Goal: Information Seeking & Learning: Learn about a topic

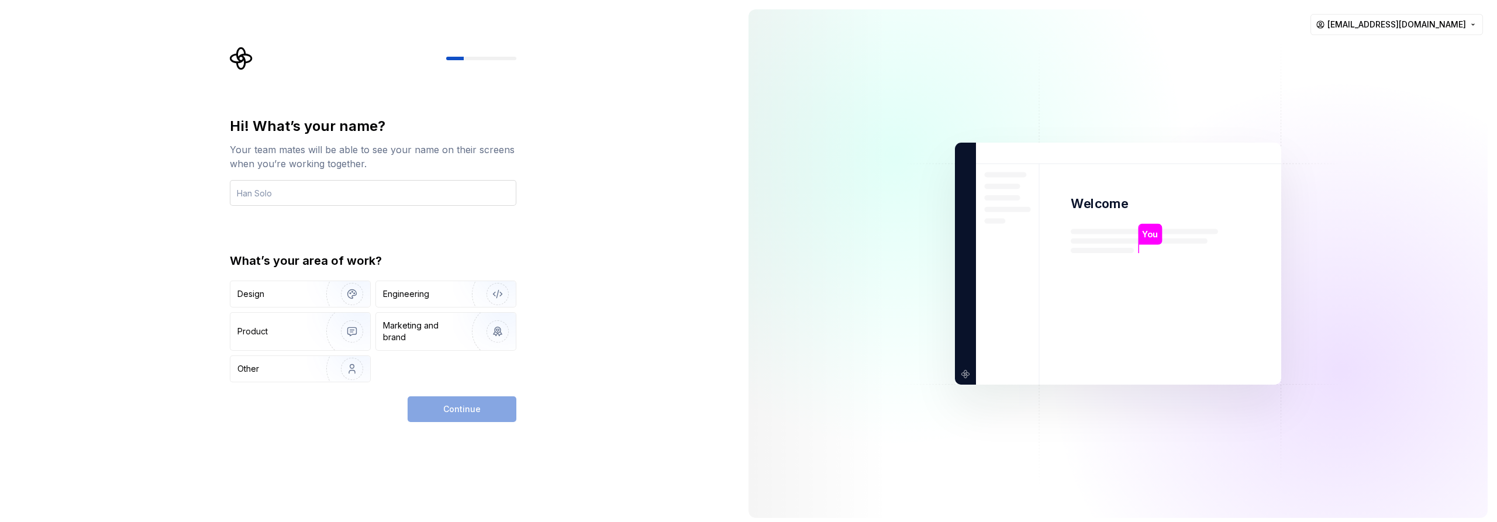
click at [417, 194] on input "text" at bounding box center [373, 193] width 287 height 26
type input "[PERSON_NAME]"
click at [309, 294] on img "button" at bounding box center [344, 294] width 75 height 78
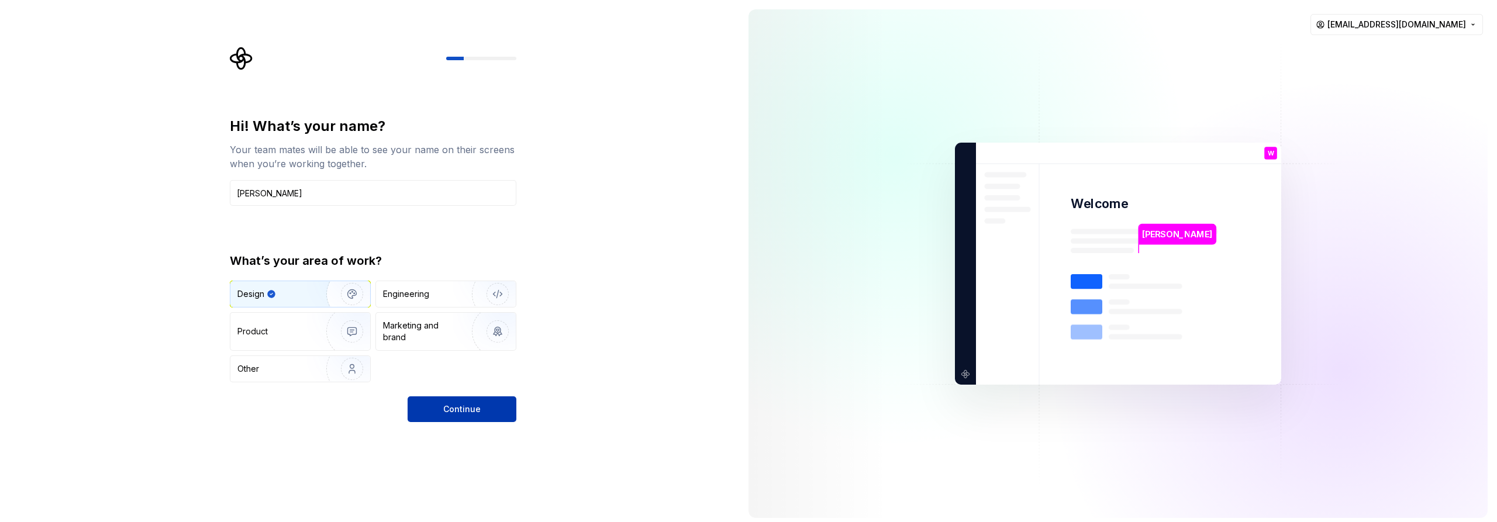
click at [463, 413] on span "Continue" at bounding box center [461, 410] width 37 height 12
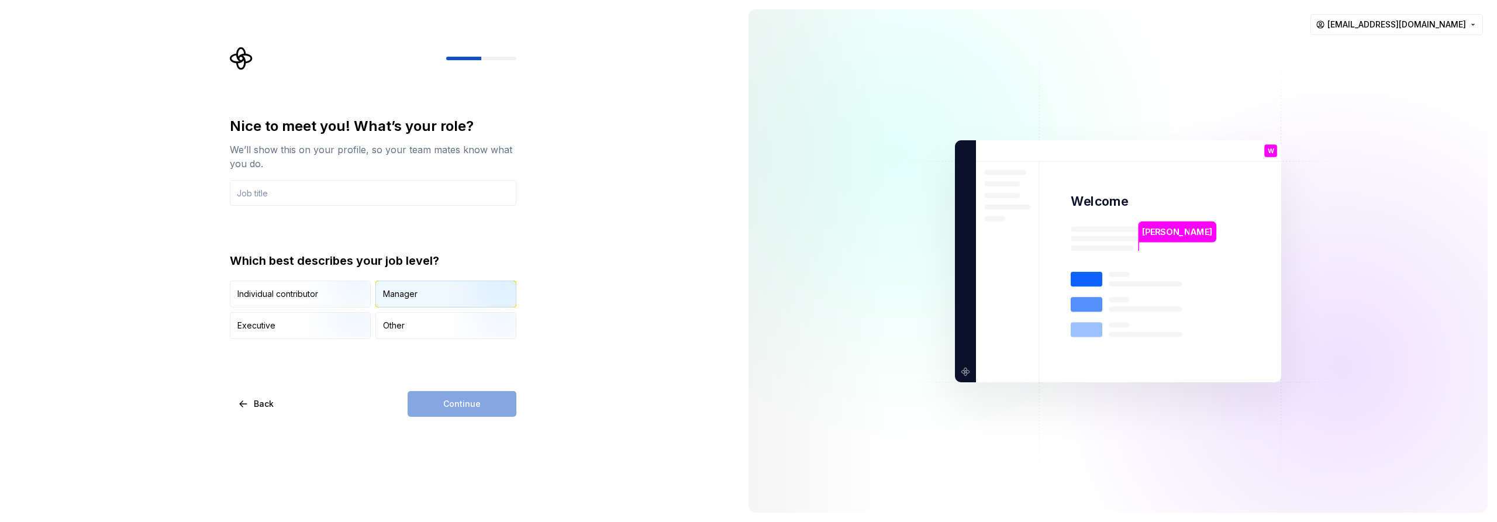
click at [433, 297] on div "Manager" at bounding box center [446, 294] width 140 height 26
click at [455, 403] on div "Continue" at bounding box center [462, 404] width 109 height 26
click at [354, 187] on input "text" at bounding box center [373, 193] width 287 height 26
type input "K"
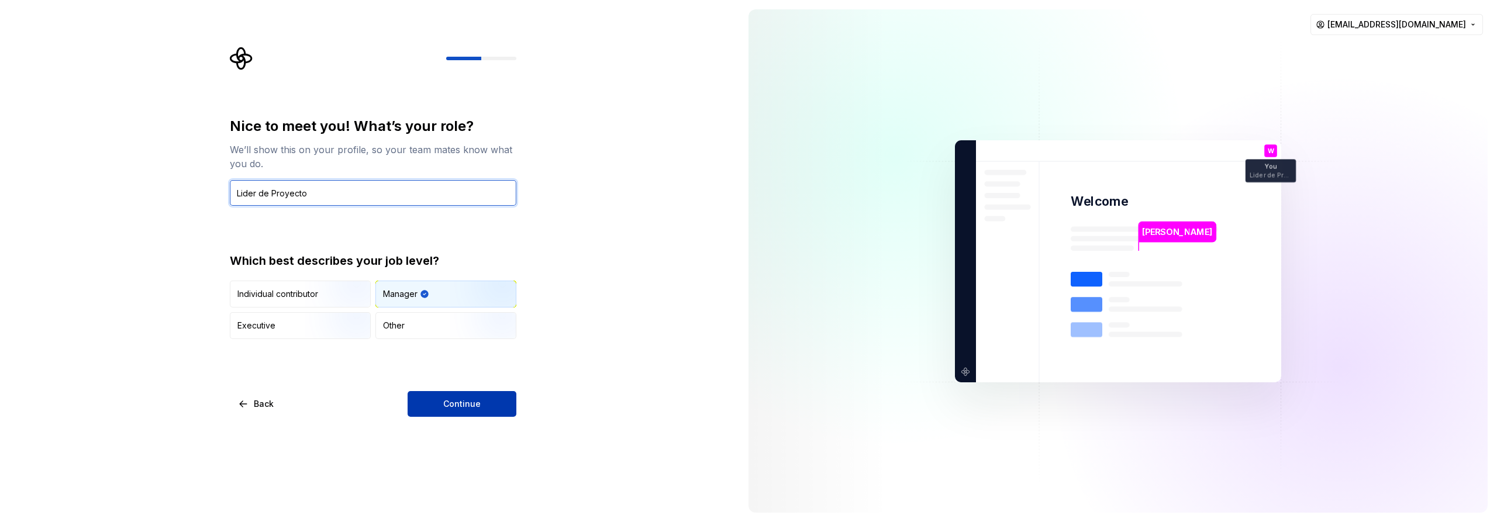
type input "Lider de Proyecto"
click at [466, 406] on span "Continue" at bounding box center [461, 404] width 37 height 12
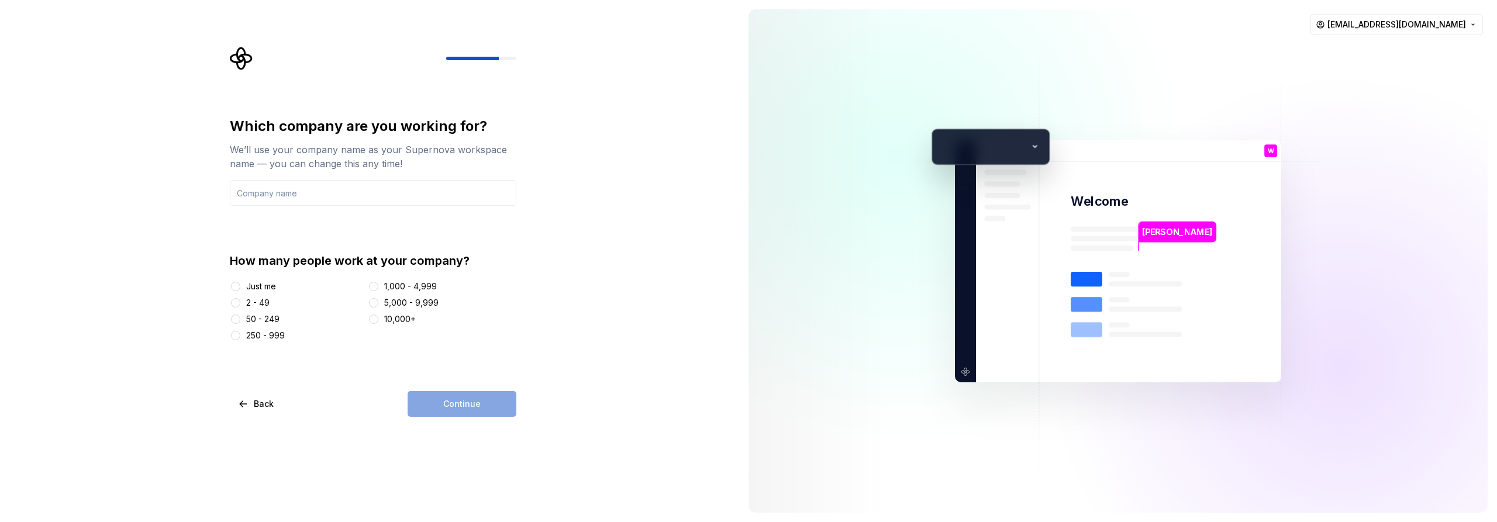
click at [398, 304] on div "5,000 - 9,999" at bounding box center [411, 303] width 54 height 12
click at [378, 304] on button "5,000 - 9,999" at bounding box center [373, 302] width 9 height 9
click at [442, 399] on div "Continue" at bounding box center [462, 404] width 109 height 26
click at [352, 197] on input "text" at bounding box center [373, 193] width 287 height 26
type input "COHECO"
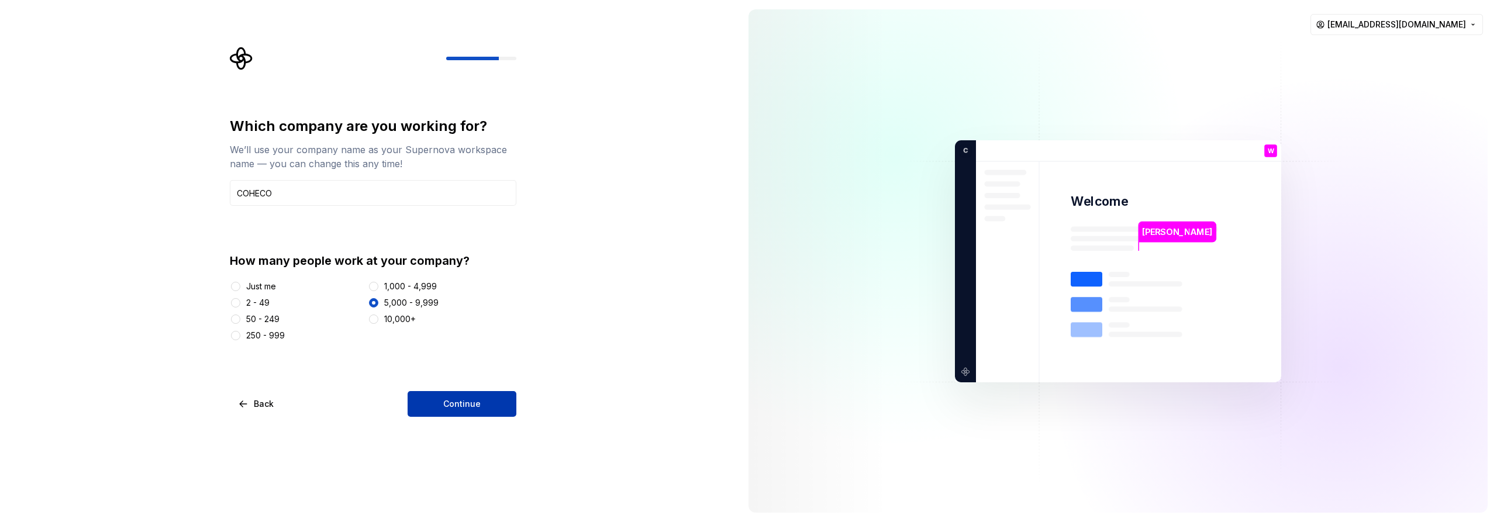
click at [447, 402] on span "Continue" at bounding box center [461, 404] width 37 height 12
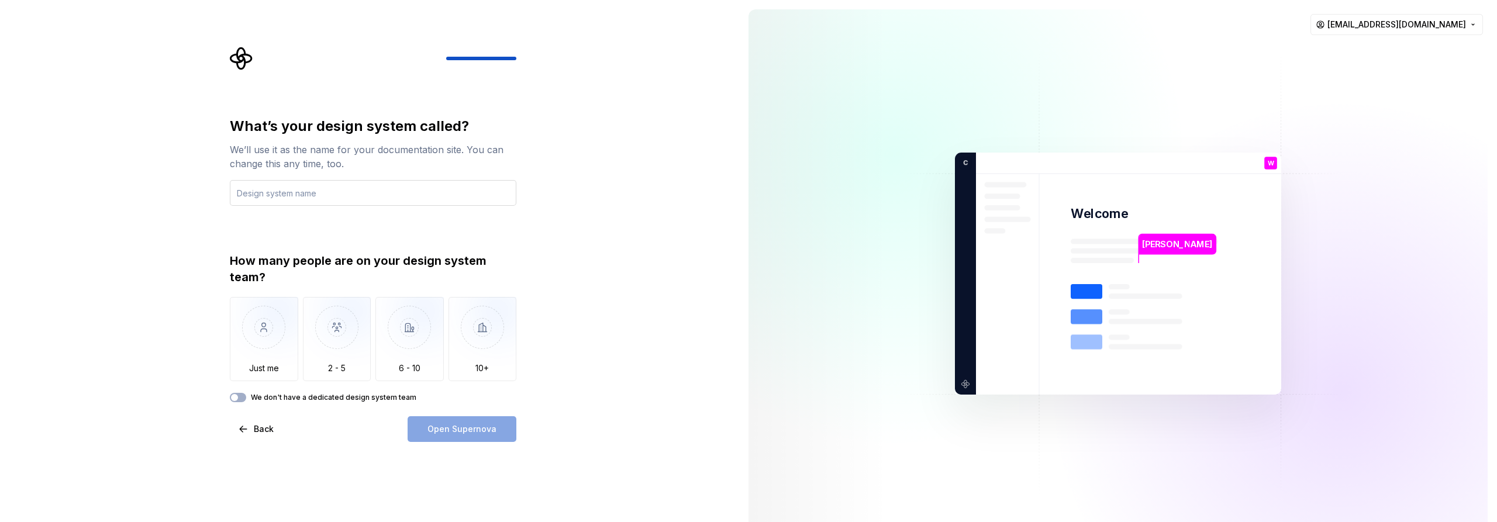
click at [381, 190] on input "text" at bounding box center [373, 193] width 287 height 26
click at [319, 192] on input "Sistem de Diseno COheco" at bounding box center [373, 193] width 287 height 26
type input "Sistem de Diseno Coheco"
click at [367, 317] on img "button" at bounding box center [337, 336] width 68 height 78
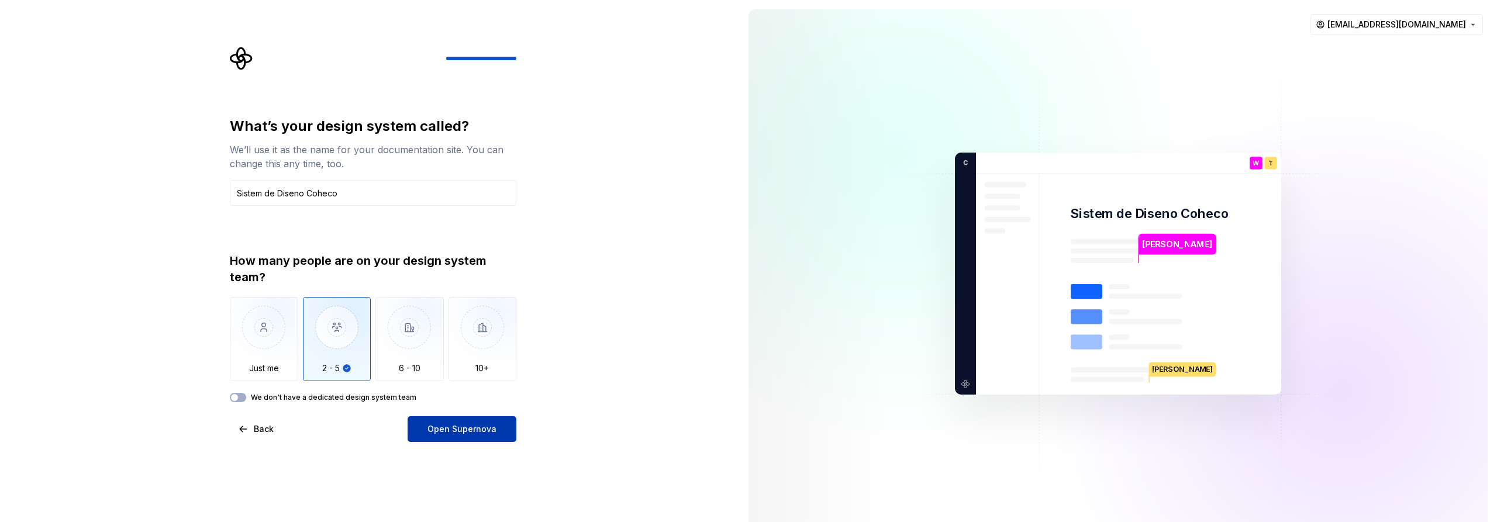
click at [483, 425] on span "Open Supernova" at bounding box center [462, 429] width 69 height 12
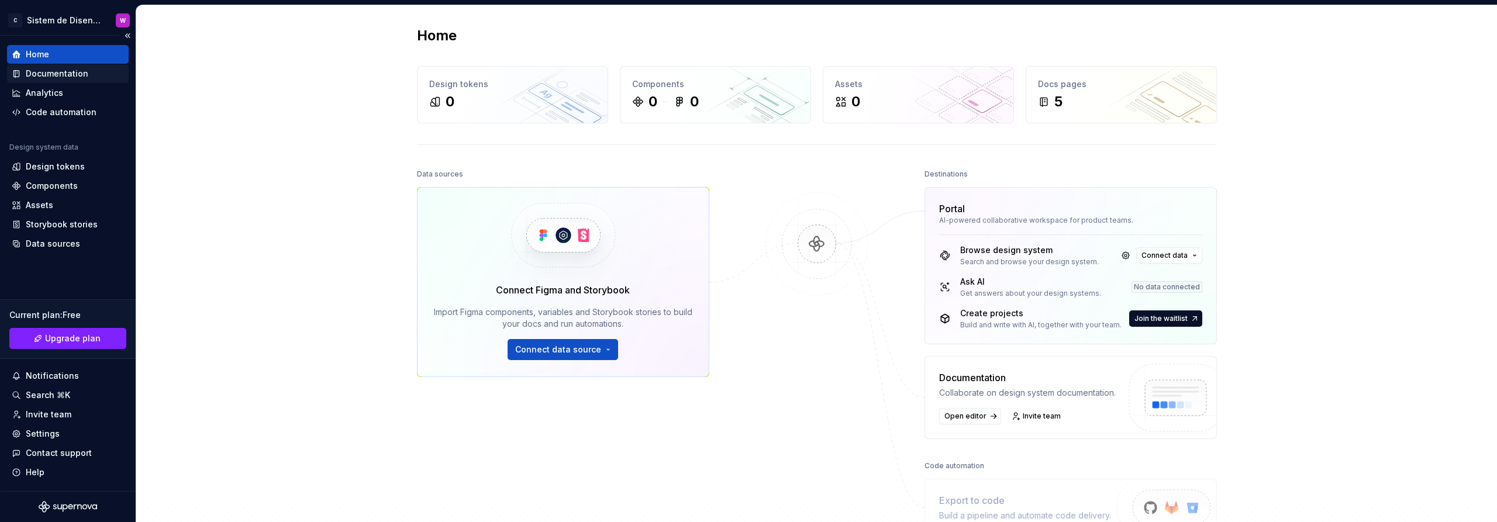
click at [61, 70] on div "Documentation" at bounding box center [57, 74] width 63 height 12
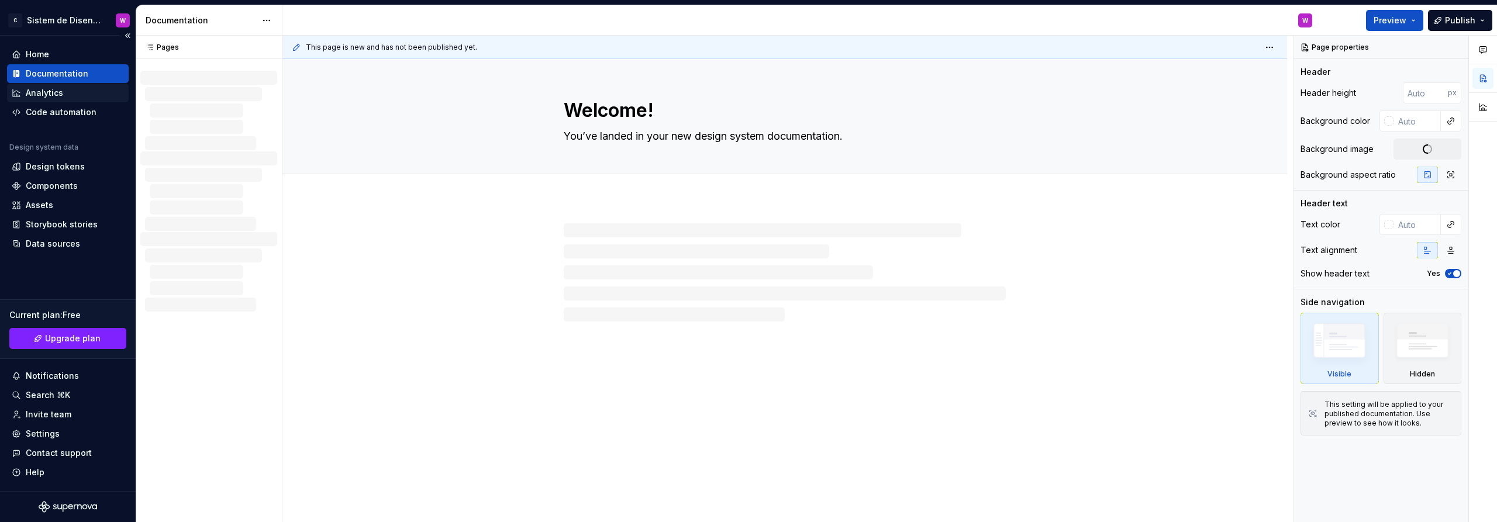
click at [58, 90] on div "Analytics" at bounding box center [44, 93] width 37 height 12
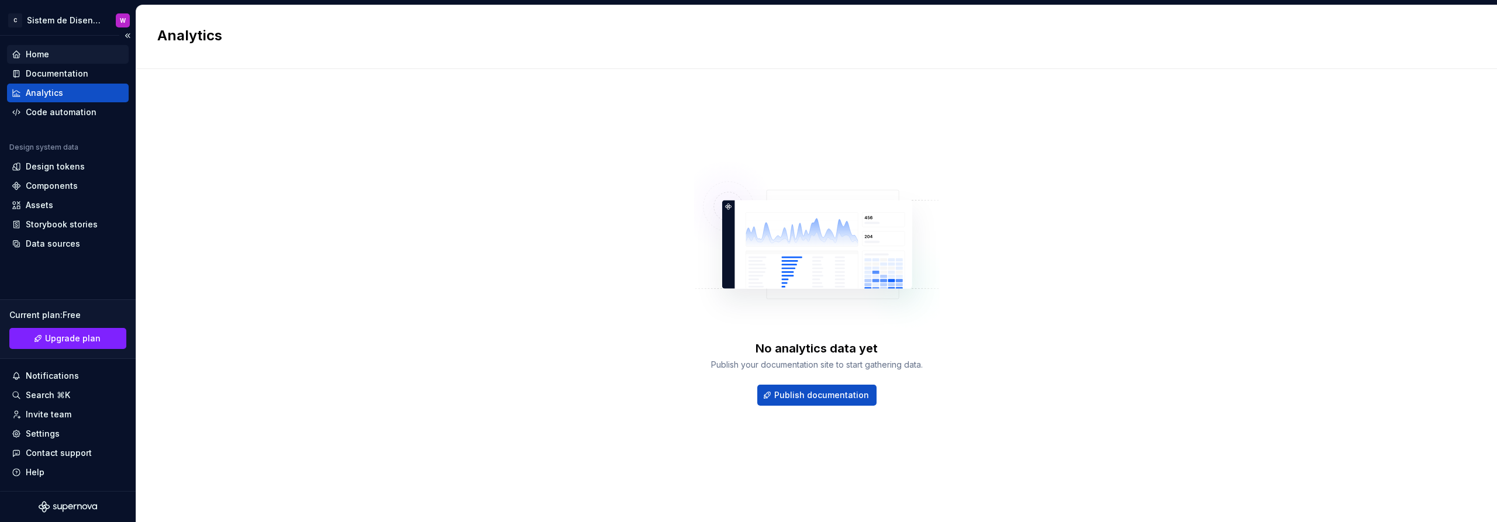
click at [51, 52] on div "Home" at bounding box center [68, 55] width 112 height 12
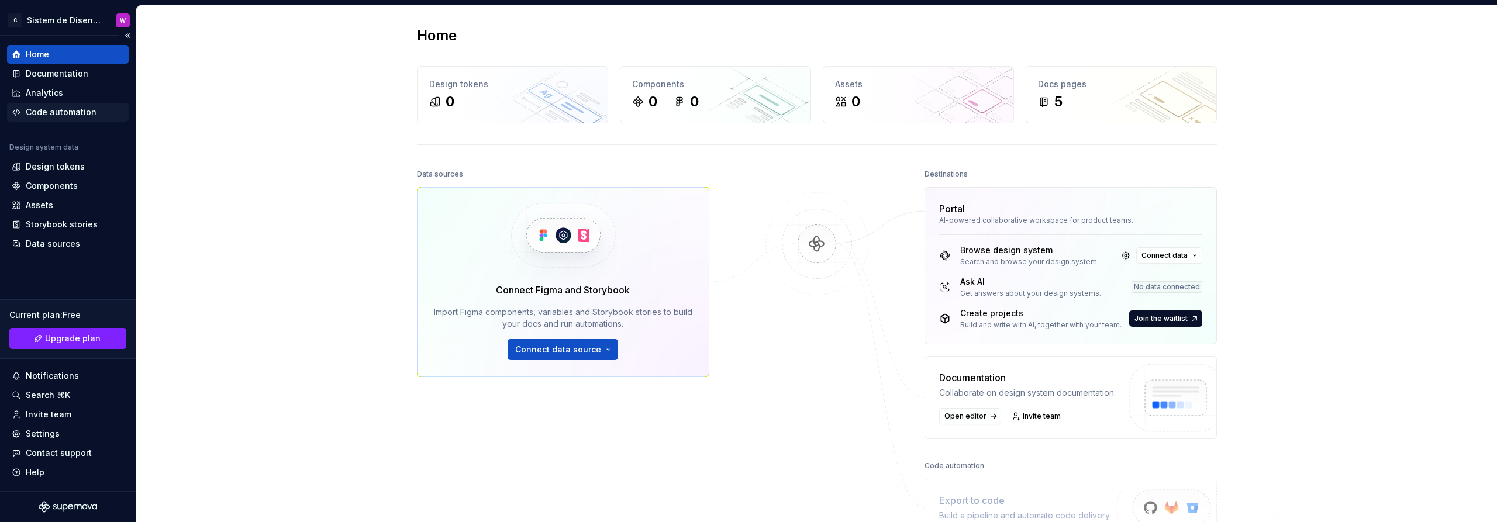
click at [89, 112] on div "Code automation" at bounding box center [61, 112] width 71 height 12
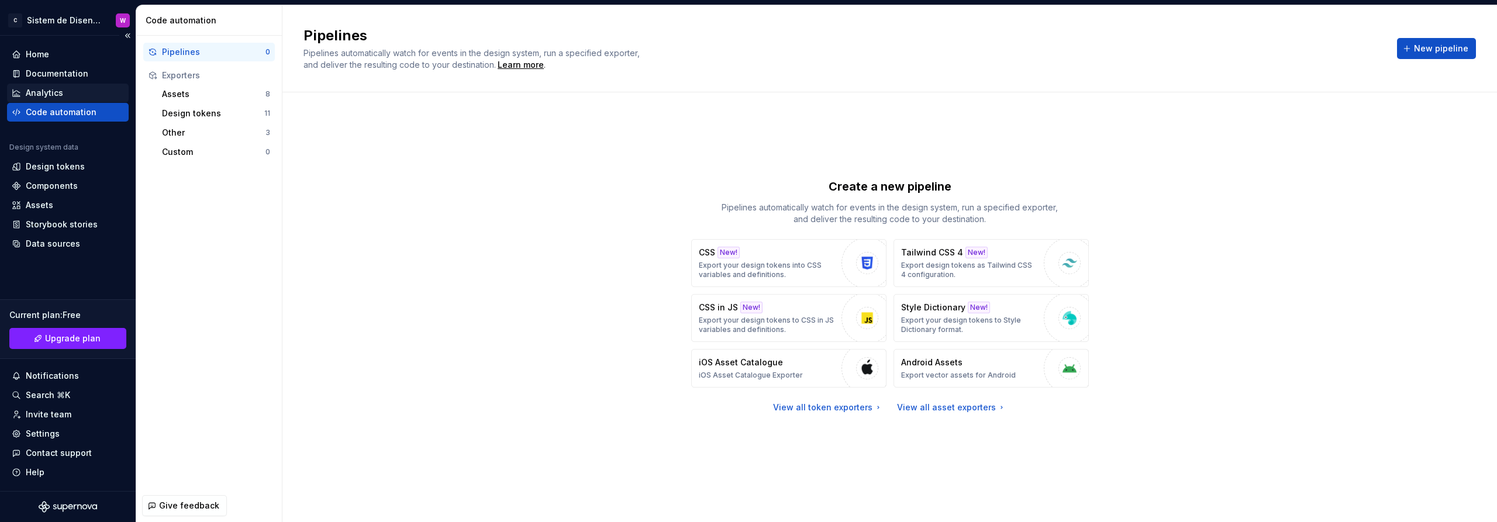
click at [63, 93] on div "Analytics" at bounding box center [68, 93] width 112 height 12
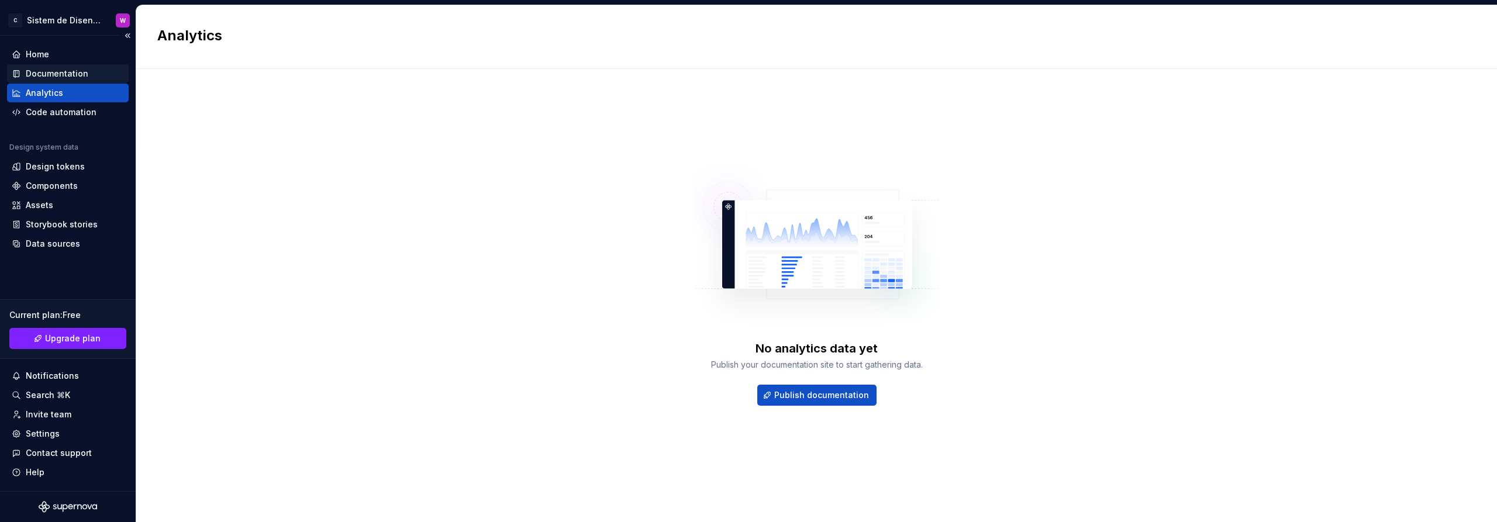
click at [66, 71] on div "Documentation" at bounding box center [57, 74] width 63 height 12
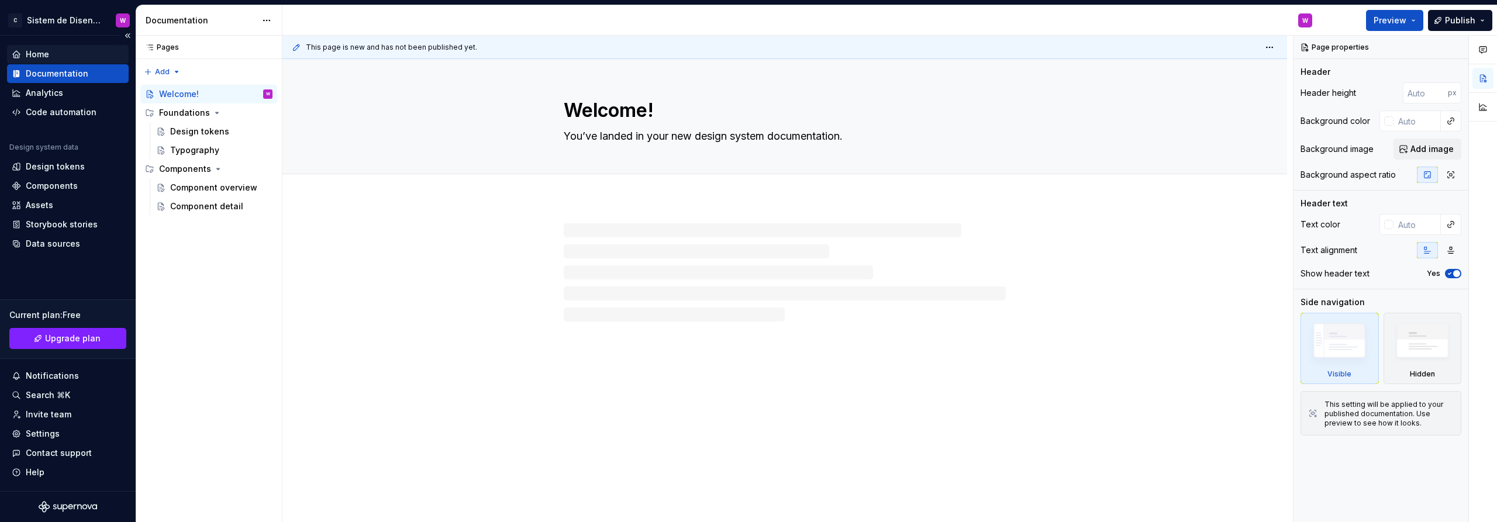
click at [64, 50] on div "Home" at bounding box center [68, 55] width 112 height 12
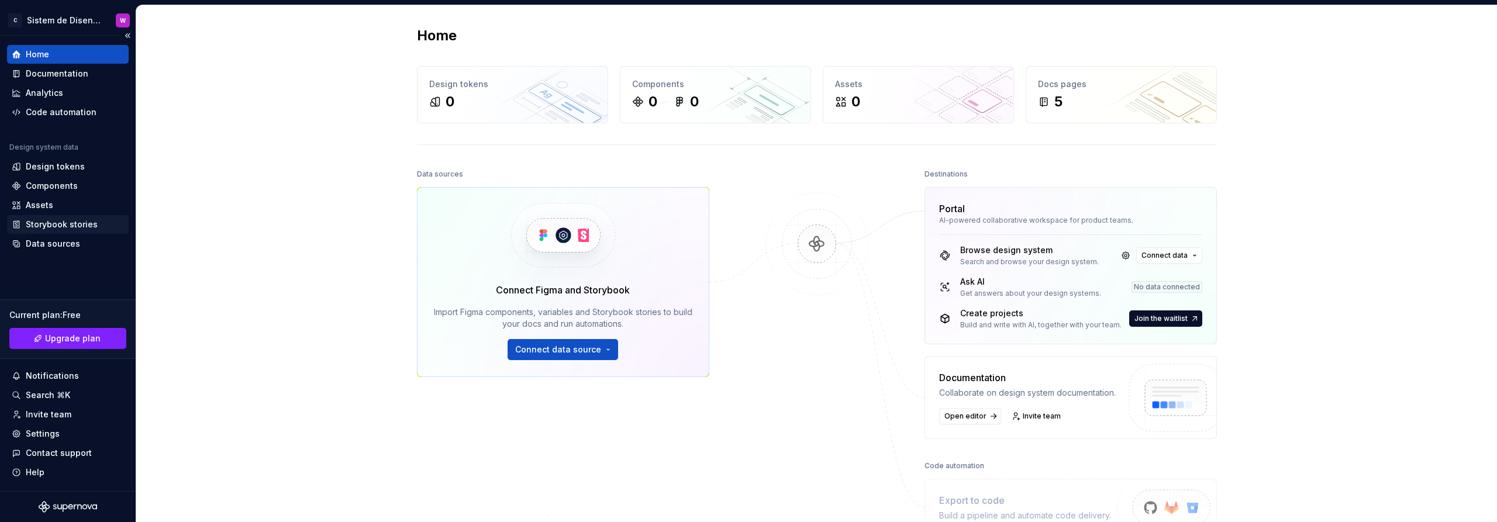
click at [71, 221] on div "Storybook stories" at bounding box center [62, 225] width 72 height 12
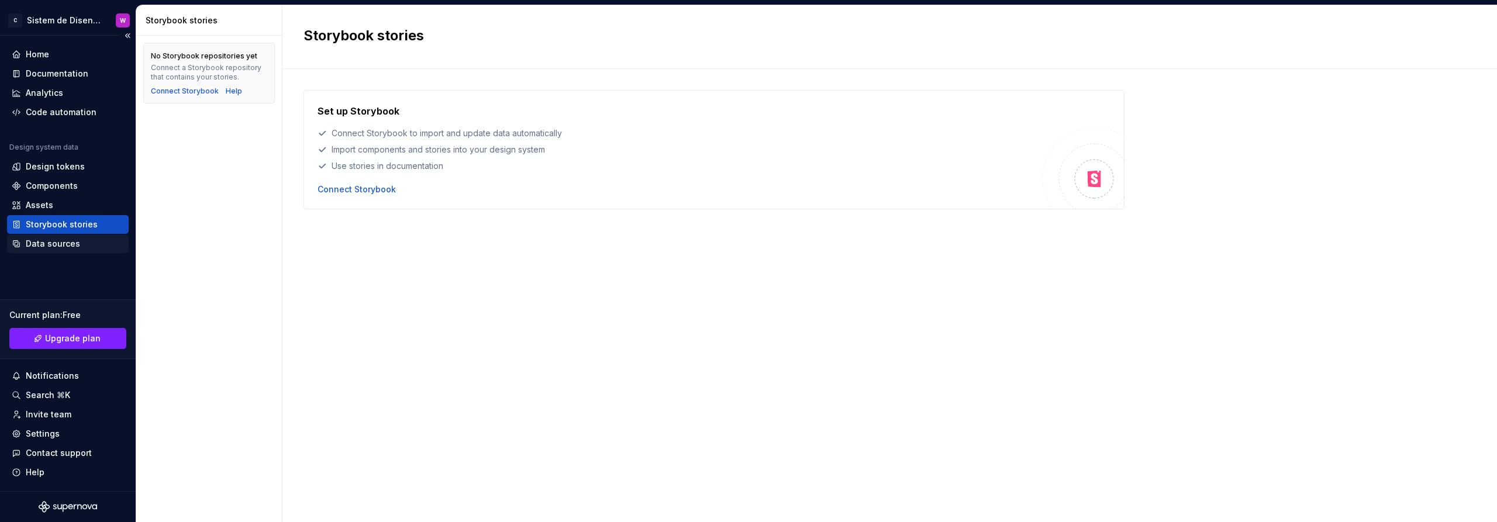
click at [66, 242] on div "Data sources" at bounding box center [53, 244] width 54 height 12
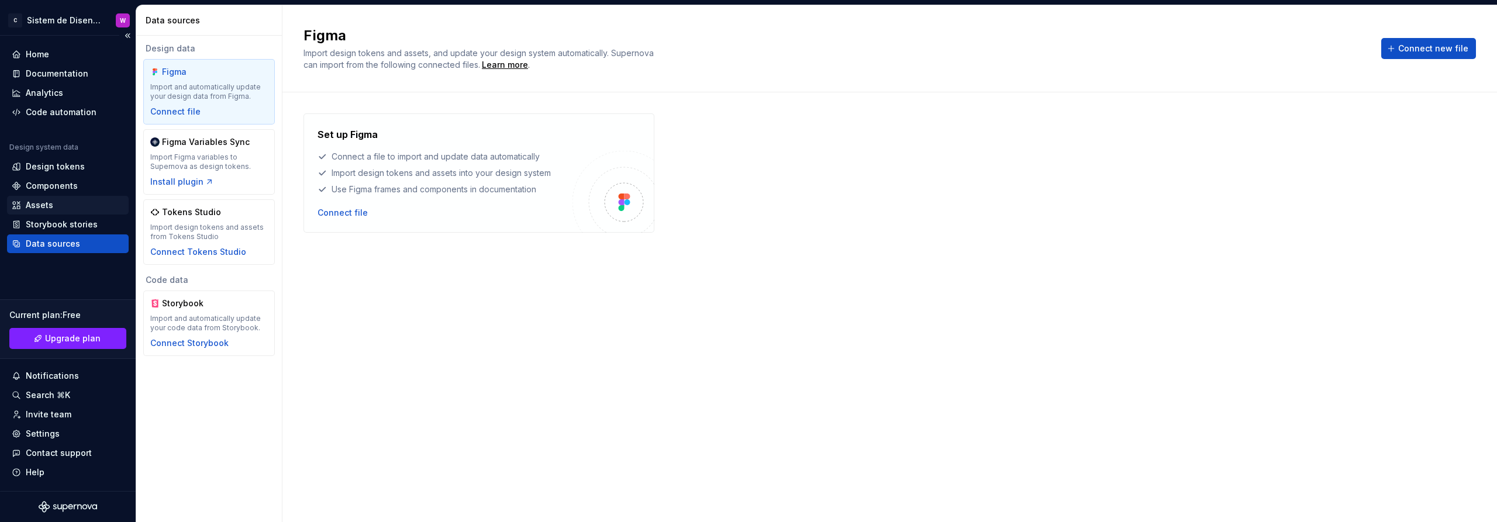
click at [58, 206] on div "Assets" at bounding box center [68, 205] width 112 height 12
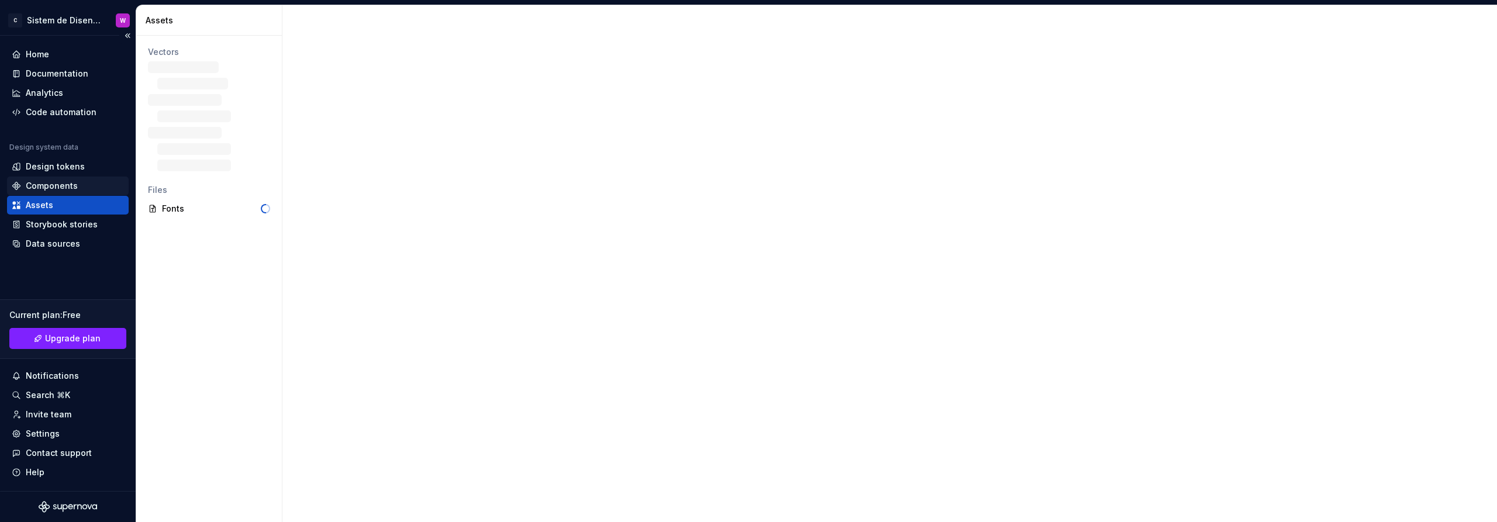
click at [58, 182] on div "Components" at bounding box center [52, 186] width 52 height 12
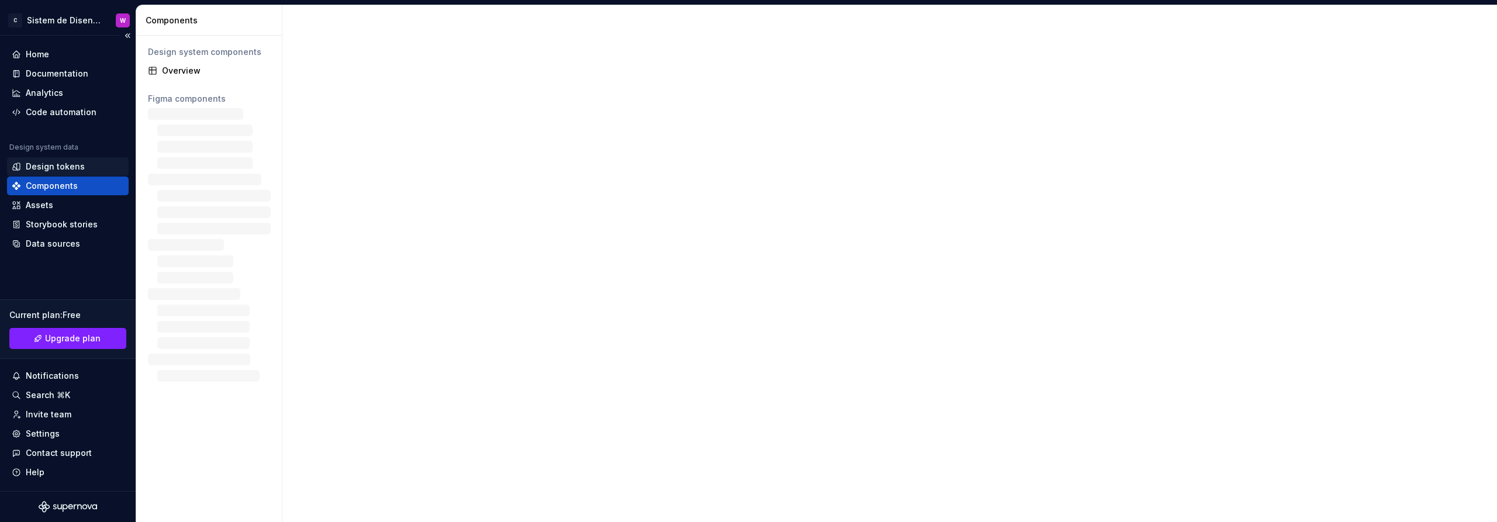
click at [67, 162] on div "Design tokens" at bounding box center [55, 167] width 59 height 12
click at [76, 109] on div "Code automation" at bounding box center [61, 112] width 71 height 12
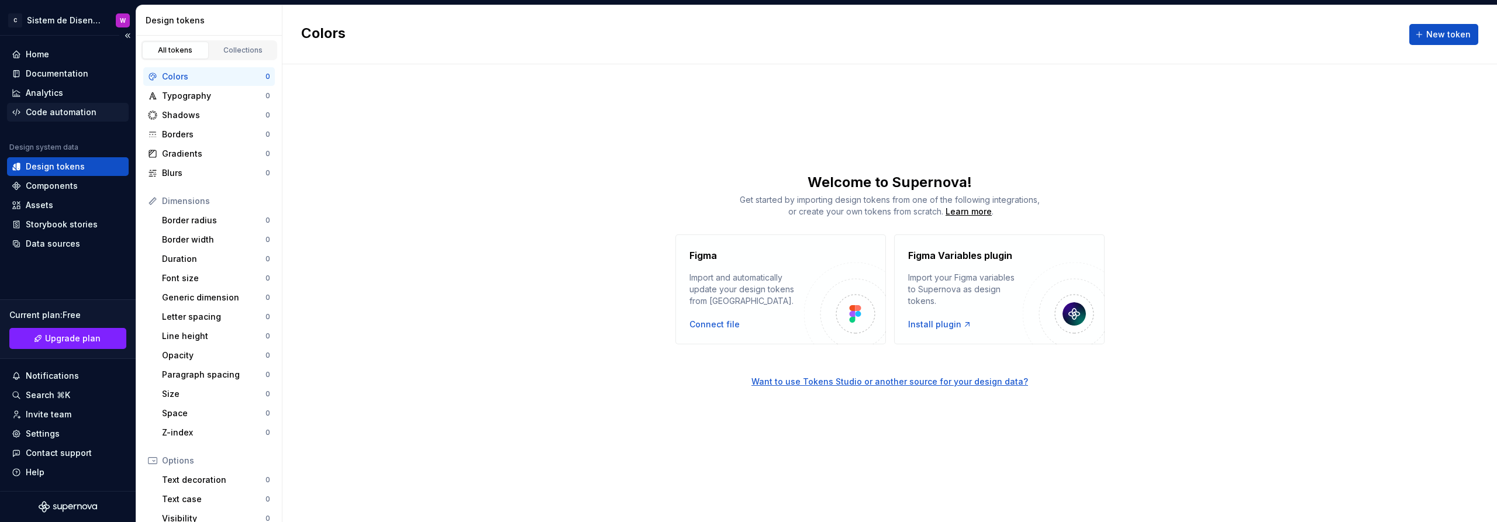
click at [80, 108] on div "Code automation" at bounding box center [61, 112] width 71 height 12
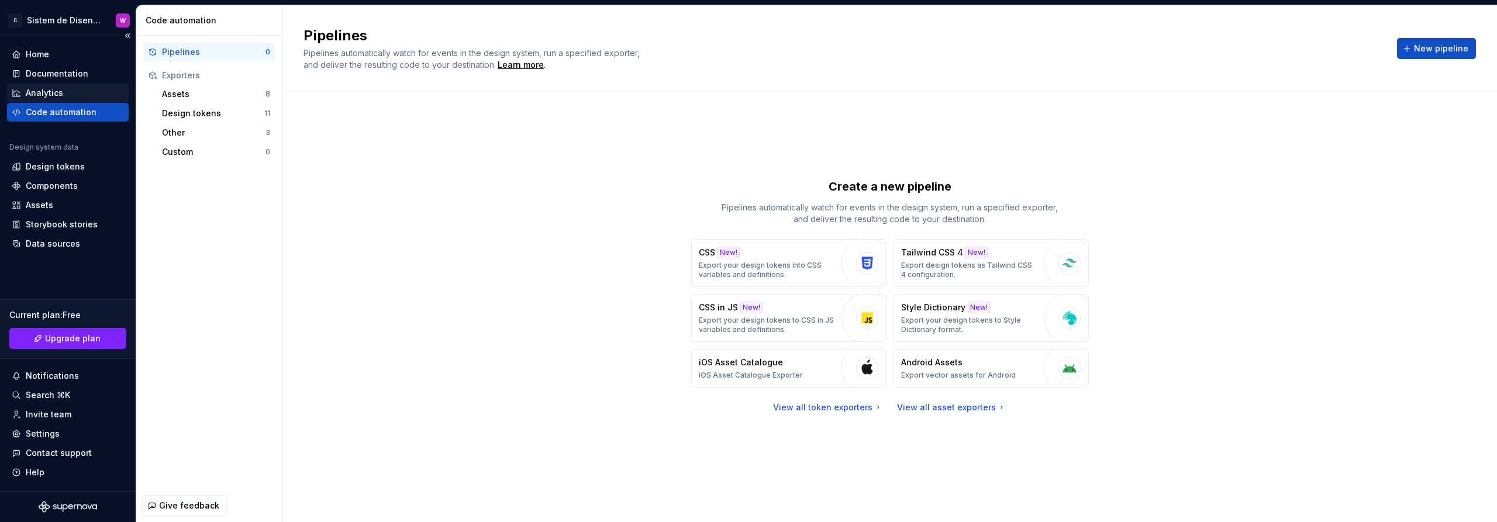
click at [74, 89] on div "Analytics" at bounding box center [68, 93] width 112 height 12
click at [78, 72] on div "Documentation" at bounding box center [57, 74] width 63 height 12
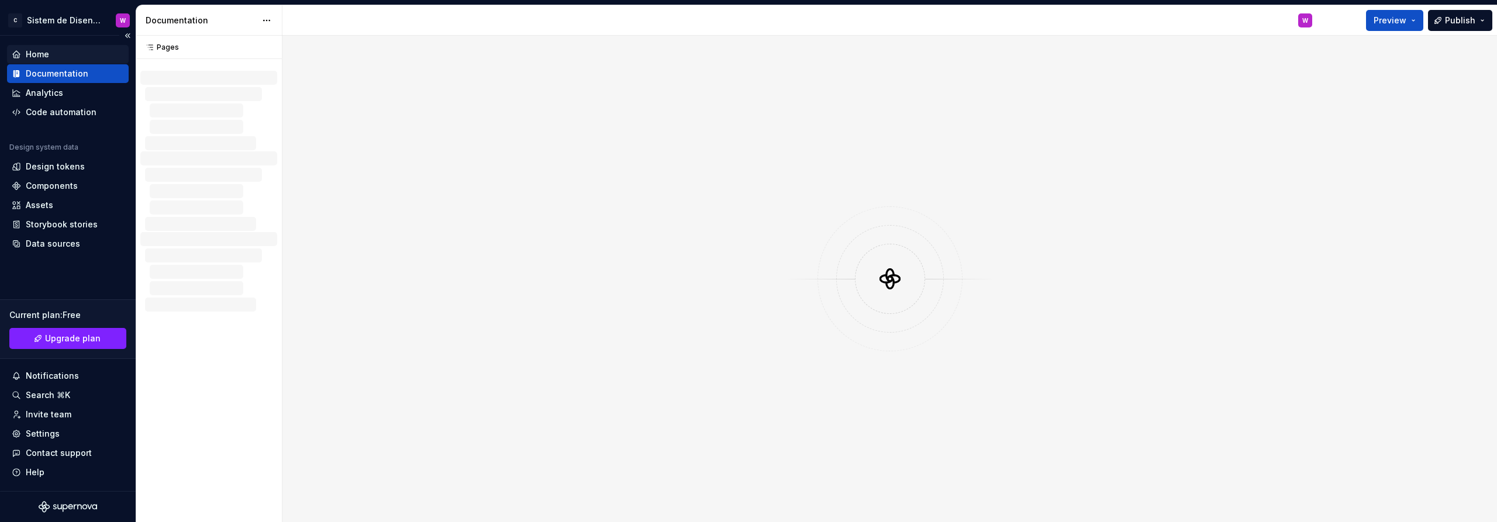
click at [54, 49] on div "Home" at bounding box center [68, 55] width 112 height 12
type textarea "*"
